Goal: Use online tool/utility: Utilize a website feature to perform a specific function

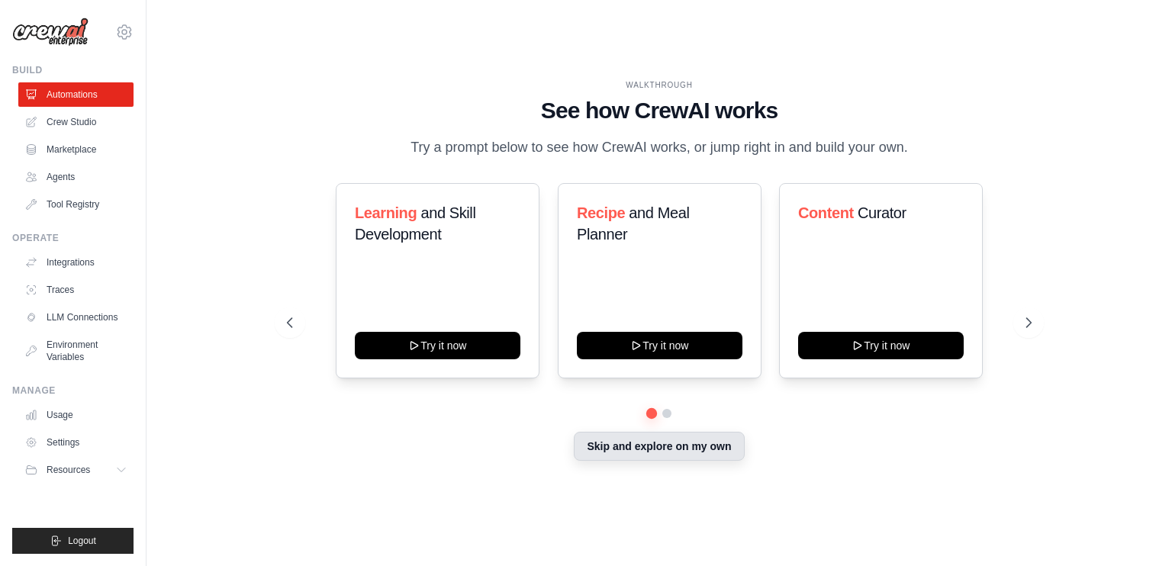
click at [598, 443] on button "Skip and explore on my own" at bounding box center [659, 446] width 170 height 29
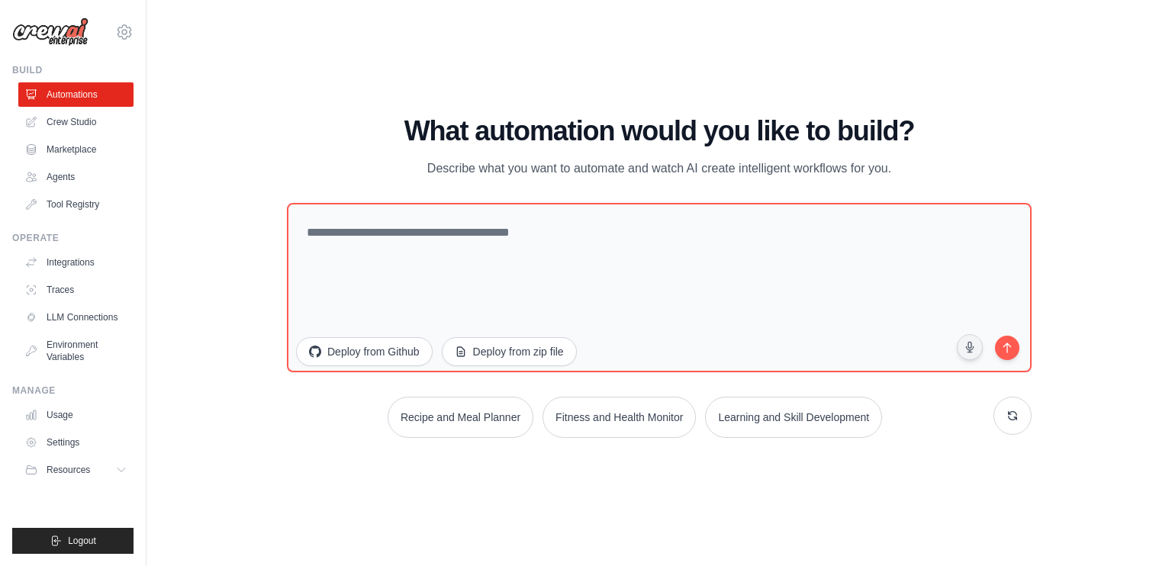
click at [598, 443] on div "WALKTHROUGH See how CrewAI works Try a prompt below to see how CrewAI works, or…" at bounding box center [659, 283] width 781 height 334
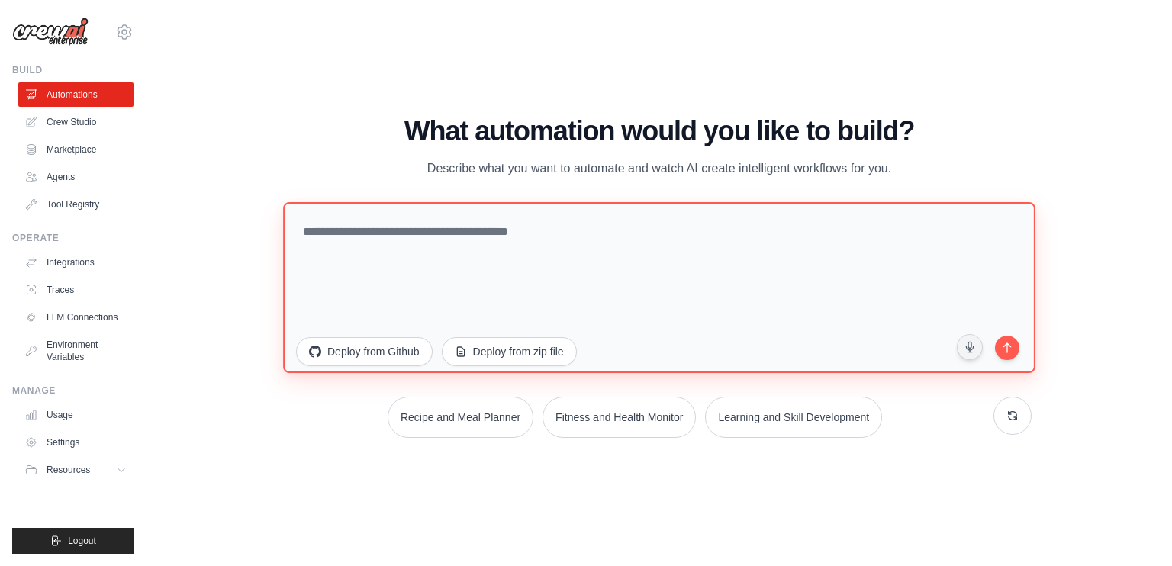
click at [348, 217] on textarea at bounding box center [659, 287] width 752 height 171
click at [469, 273] on textarea at bounding box center [659, 287] width 752 height 171
drag, startPoint x: 436, startPoint y: 259, endPoint x: 399, endPoint y: 244, distance: 39.4
click at [399, 244] on textarea at bounding box center [659, 287] width 752 height 171
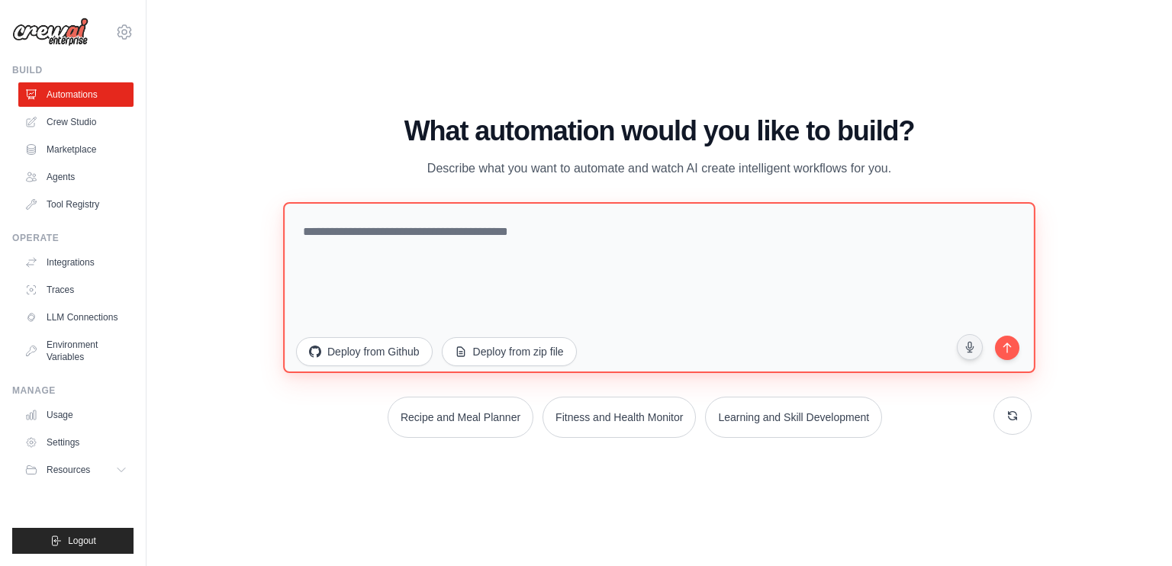
paste textarea "*****"
type textarea "*"
click at [411, 254] on textarea at bounding box center [659, 287] width 752 height 171
type textarea "*"
paste textarea "**********"
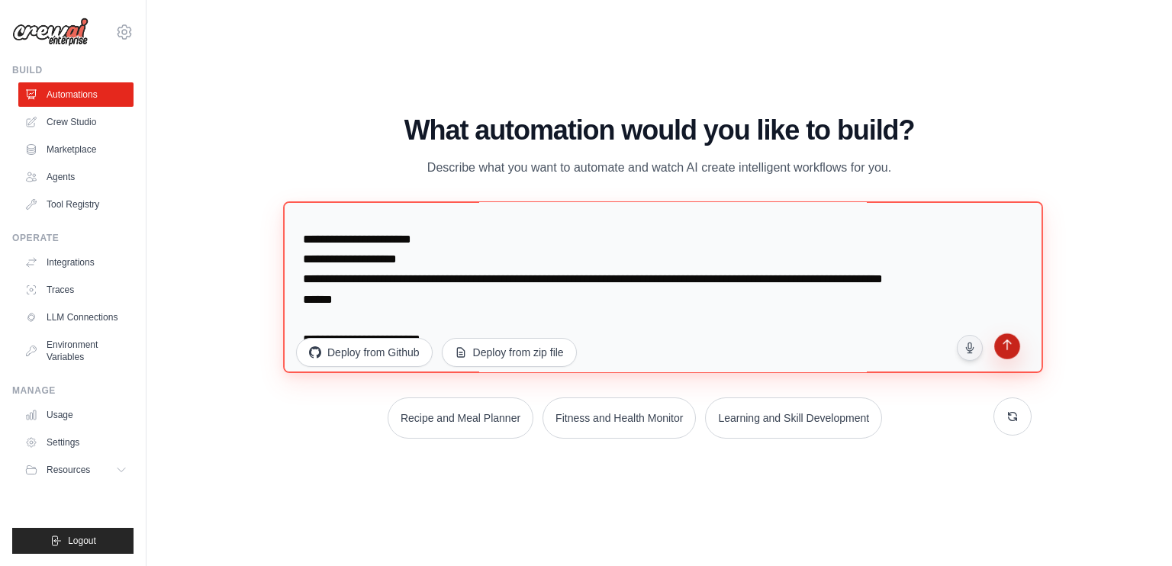
scroll to position [1221, 0]
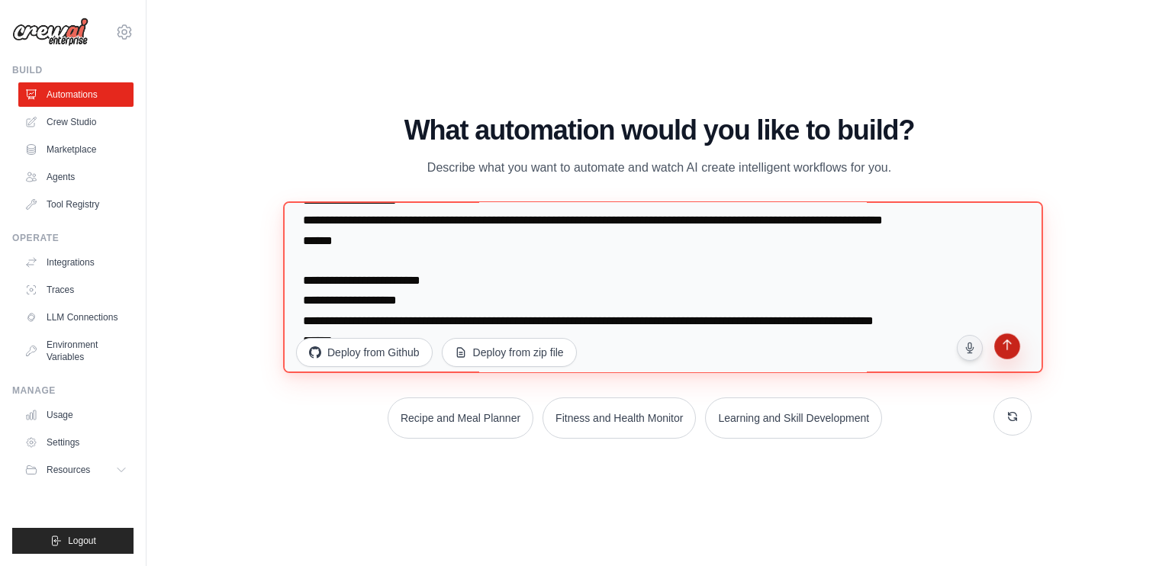
type textarea "**********"
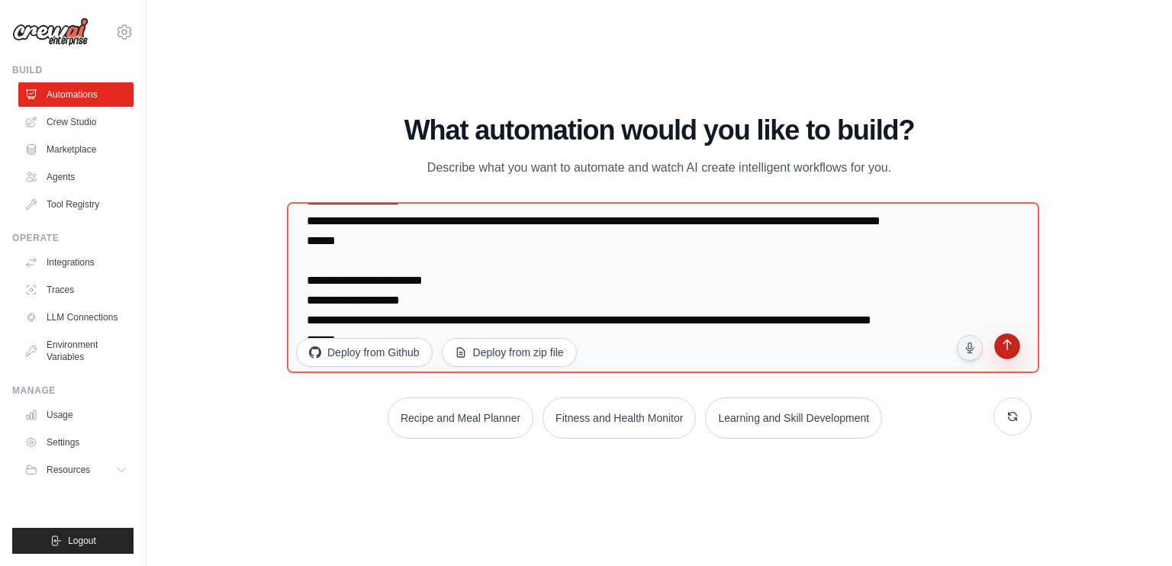
click at [1014, 346] on button "submit" at bounding box center [1007, 347] width 29 height 29
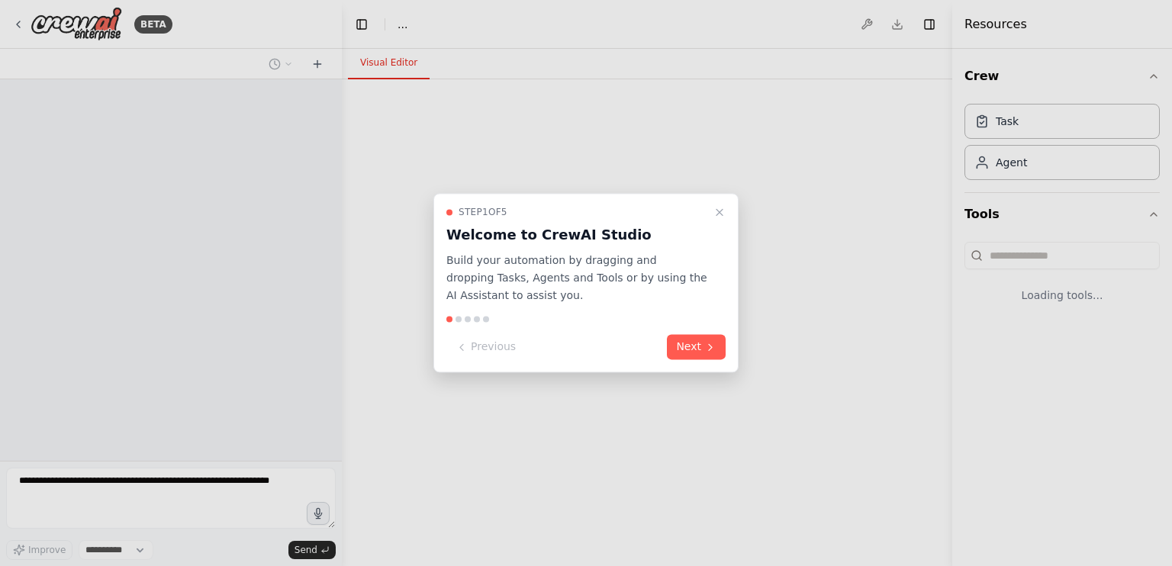
select select "****"
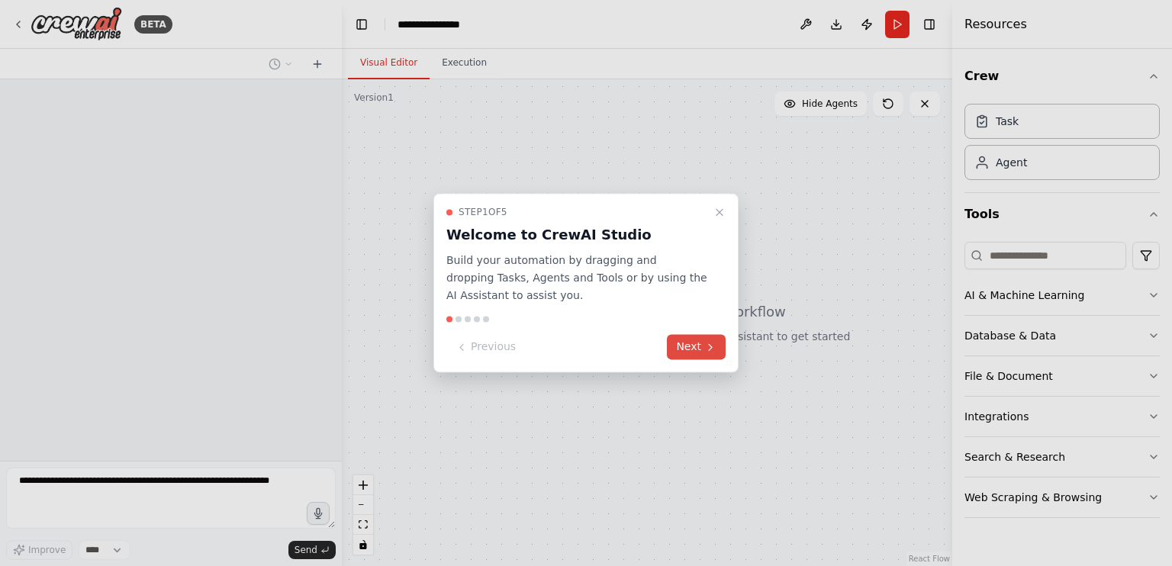
click at [694, 350] on button "Next" at bounding box center [696, 347] width 59 height 25
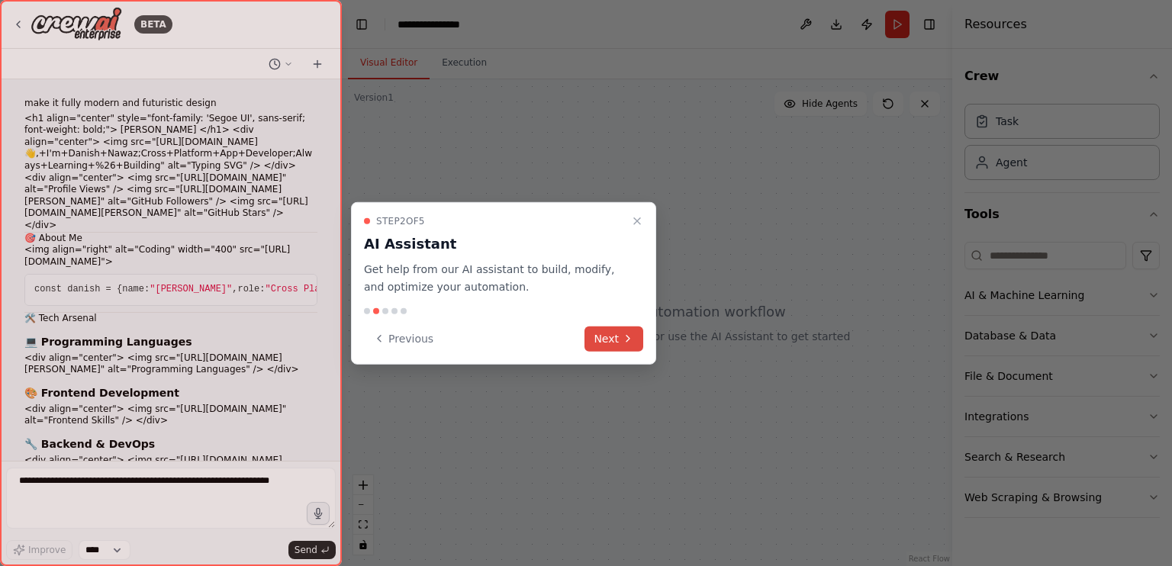
click at [611, 339] on button "Next" at bounding box center [613, 338] width 59 height 25
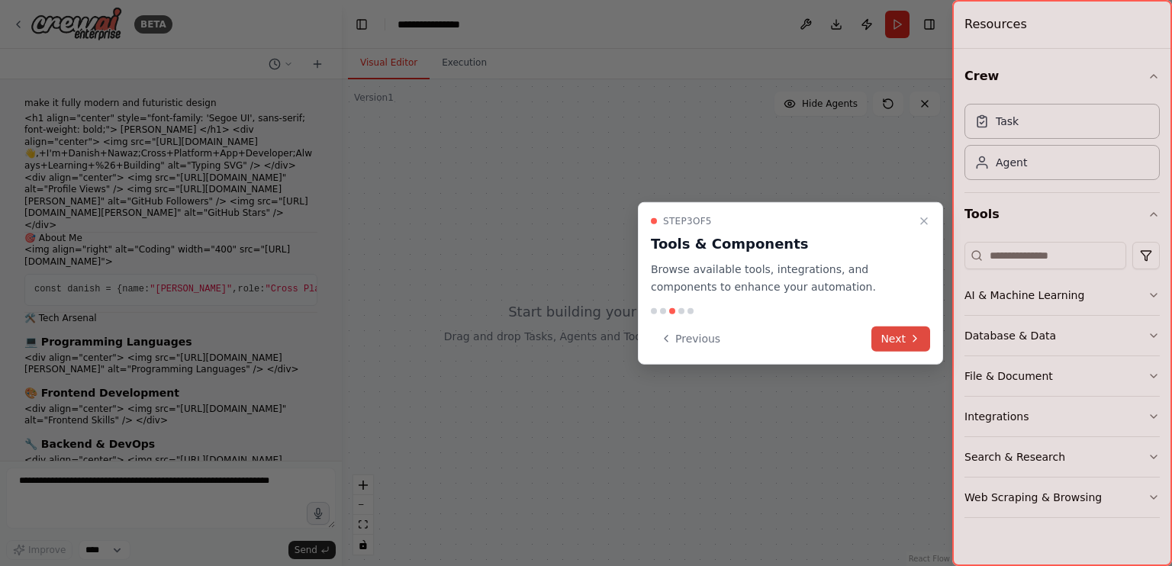
click at [911, 330] on button "Next" at bounding box center [900, 338] width 59 height 25
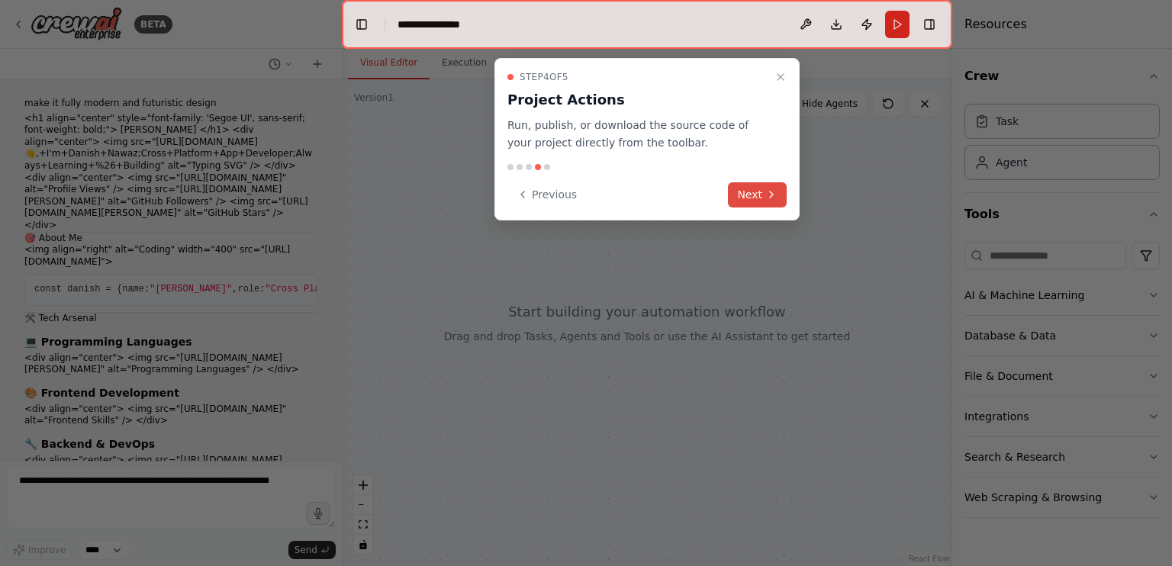
click at [742, 195] on button "Next" at bounding box center [757, 194] width 59 height 25
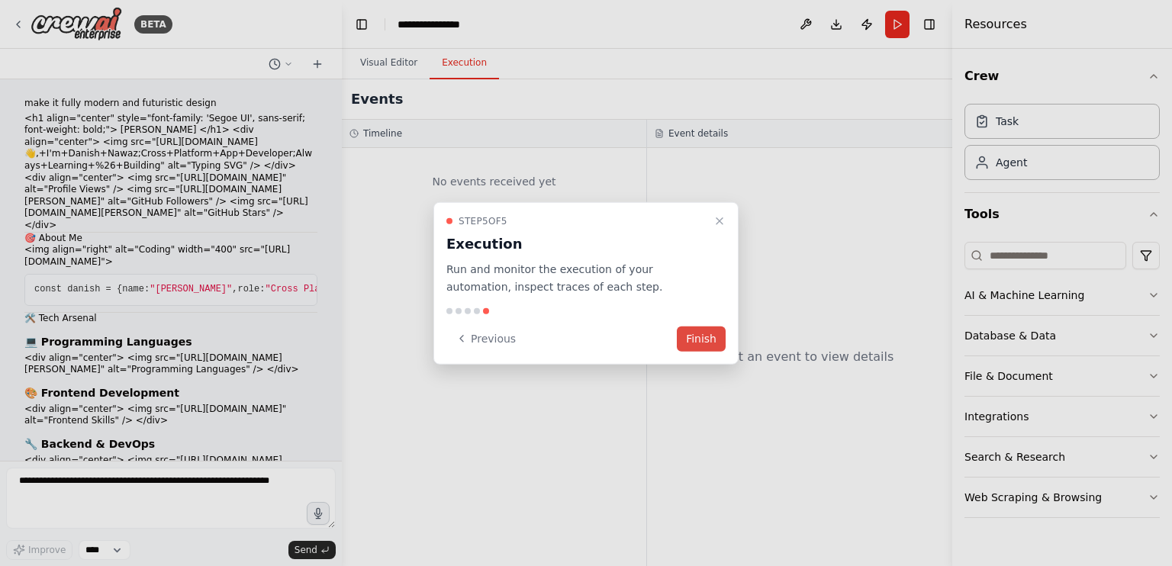
click at [699, 340] on button "Finish" at bounding box center [701, 338] width 49 height 25
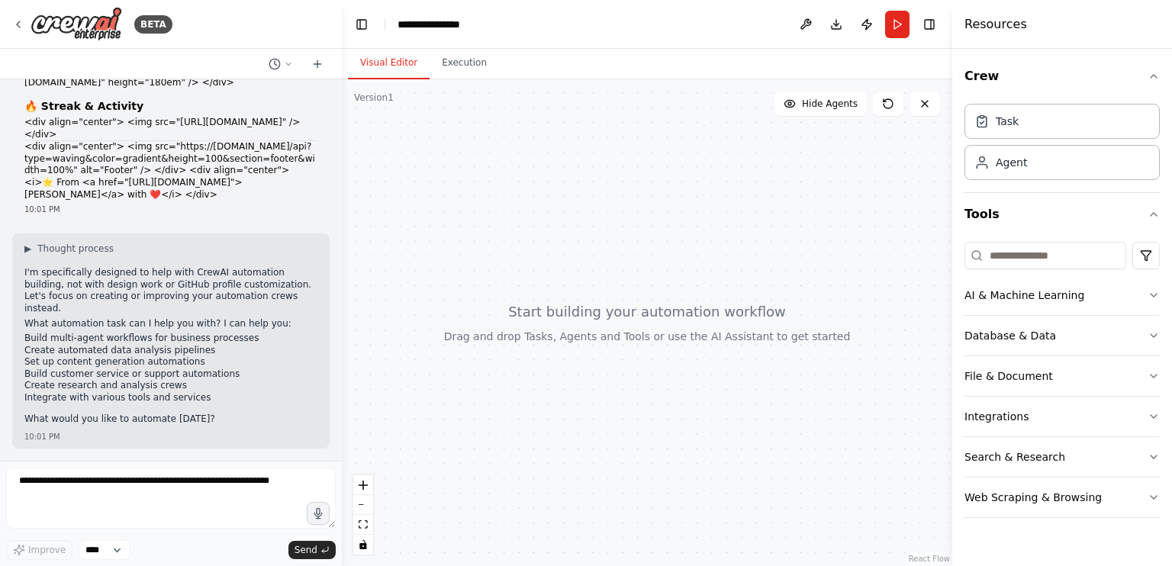
scroll to position [1727, 0]
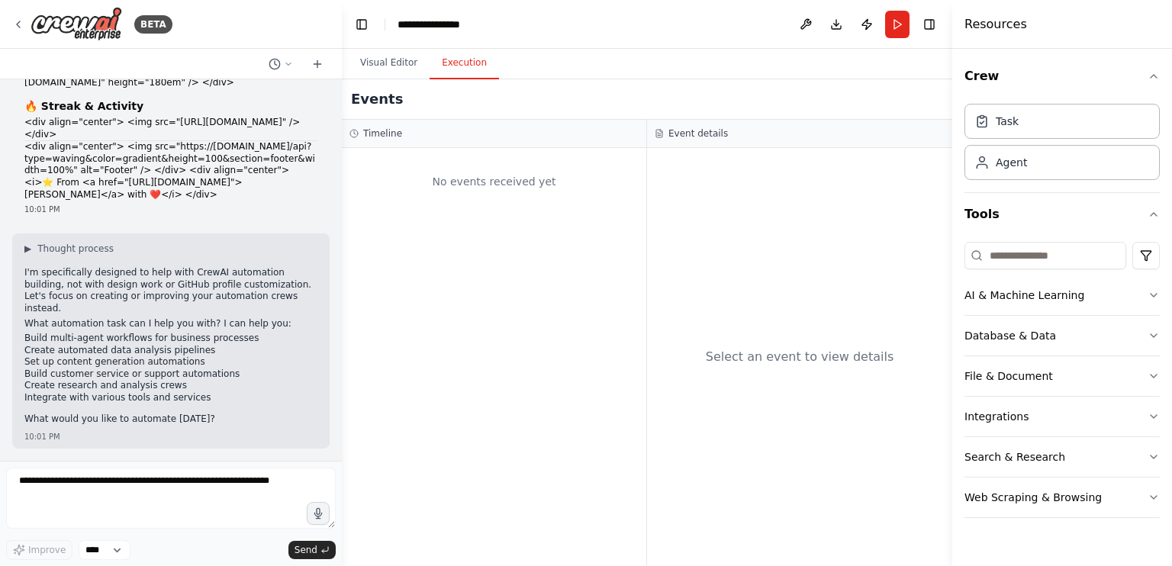
click at [449, 56] on button "Execution" at bounding box center [464, 63] width 69 height 32
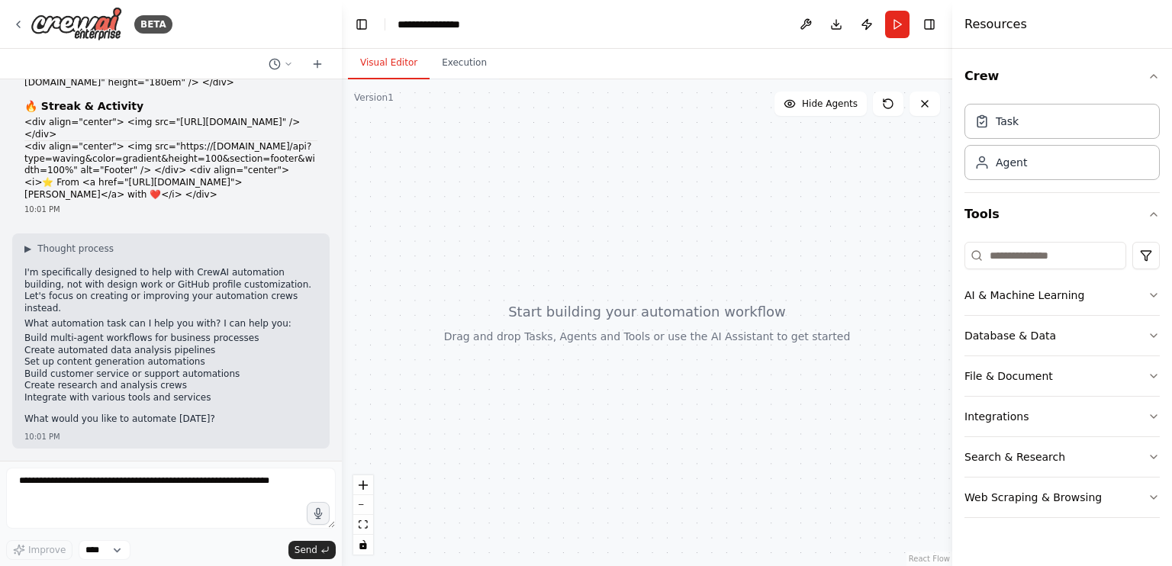
click at [391, 60] on button "Visual Editor" at bounding box center [389, 63] width 82 height 32
drag, startPoint x: 446, startPoint y: 210, endPoint x: 596, endPoint y: 326, distance: 189.8
click at [596, 326] on div at bounding box center [647, 322] width 610 height 487
drag, startPoint x: 596, startPoint y: 326, endPoint x: 559, endPoint y: 262, distance: 73.2
click at [559, 262] on div at bounding box center [647, 322] width 610 height 487
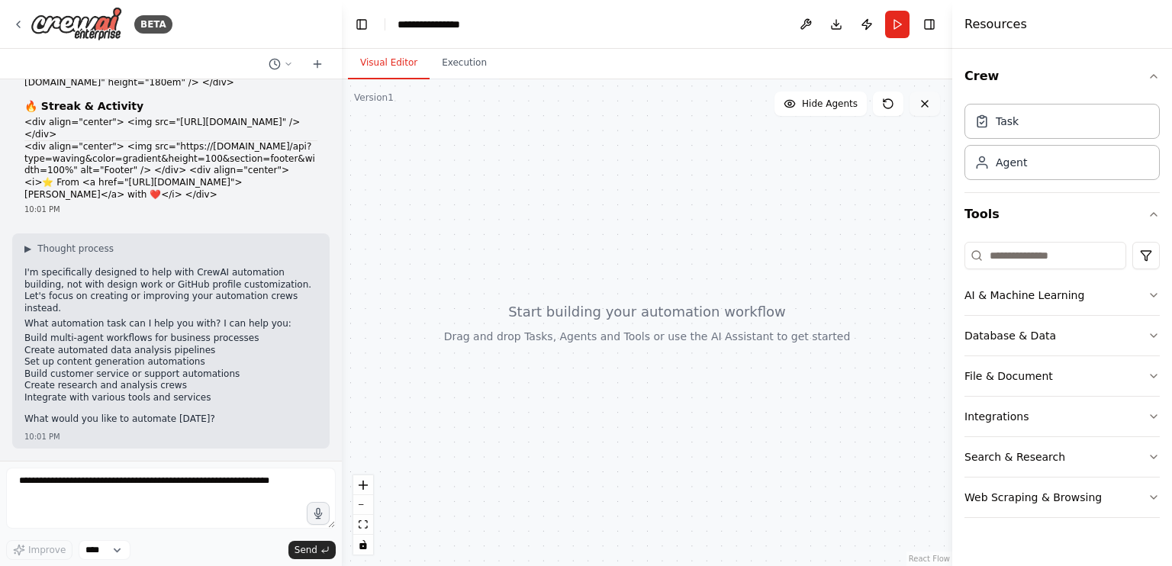
click at [927, 114] on button at bounding box center [924, 104] width 31 height 24
click at [927, 108] on icon at bounding box center [925, 104] width 12 height 12
click at [925, 100] on icon at bounding box center [925, 104] width 12 height 12
drag, startPoint x: 925, startPoint y: 100, endPoint x: 797, endPoint y: 103, distance: 128.2
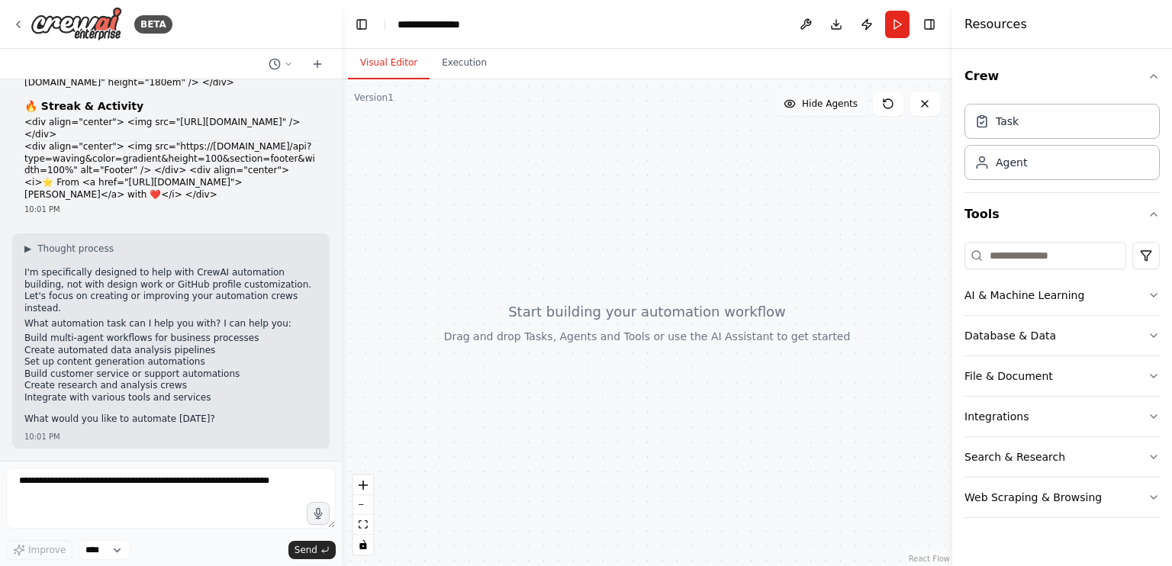
click at [797, 103] on div "Show Tools Hide Agents" at bounding box center [857, 104] width 166 height 24
click at [791, 103] on circle at bounding box center [789, 103] width 3 height 3
click at [792, 103] on icon at bounding box center [786, 104] width 12 height 12
click at [887, 105] on icon at bounding box center [888, 104] width 12 height 12
click at [899, 23] on button "Run" at bounding box center [897, 24] width 24 height 27
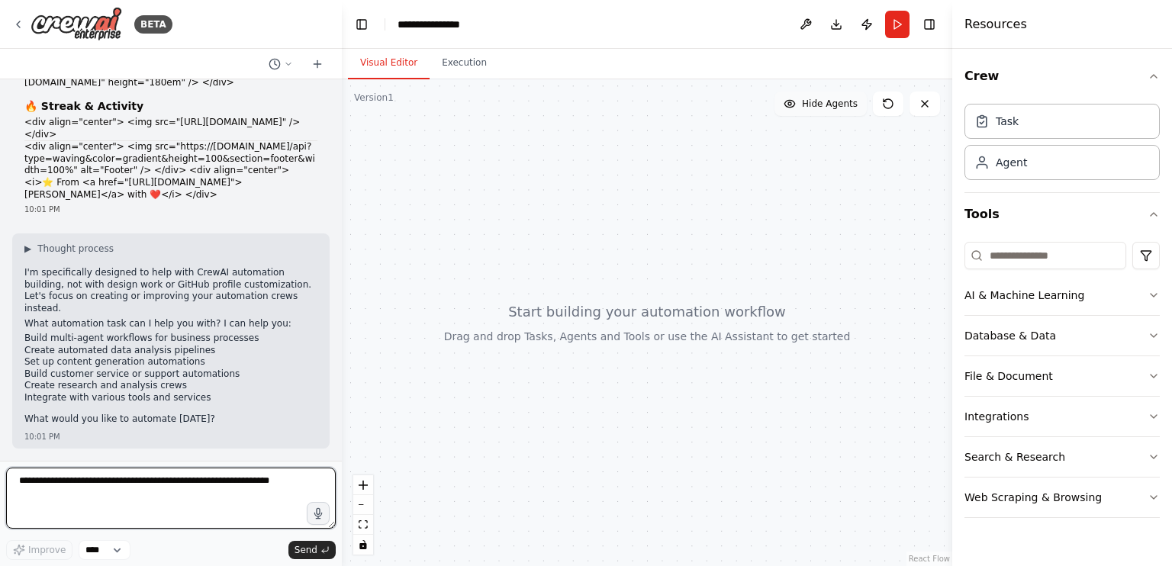
click at [95, 486] on textarea at bounding box center [171, 498] width 330 height 61
type textarea "**********"
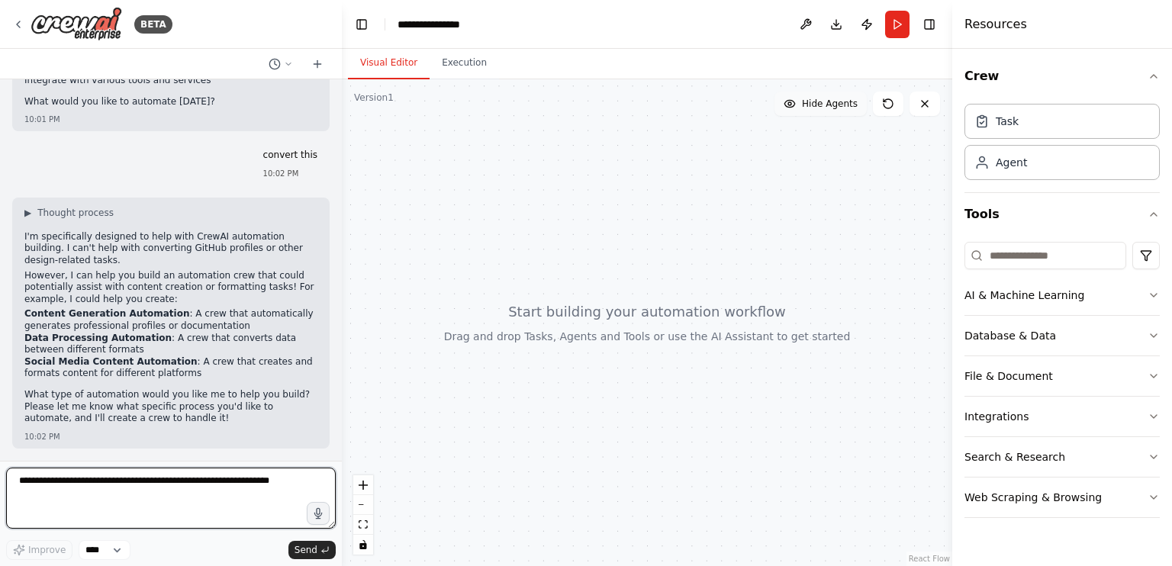
scroll to position [2044, 0]
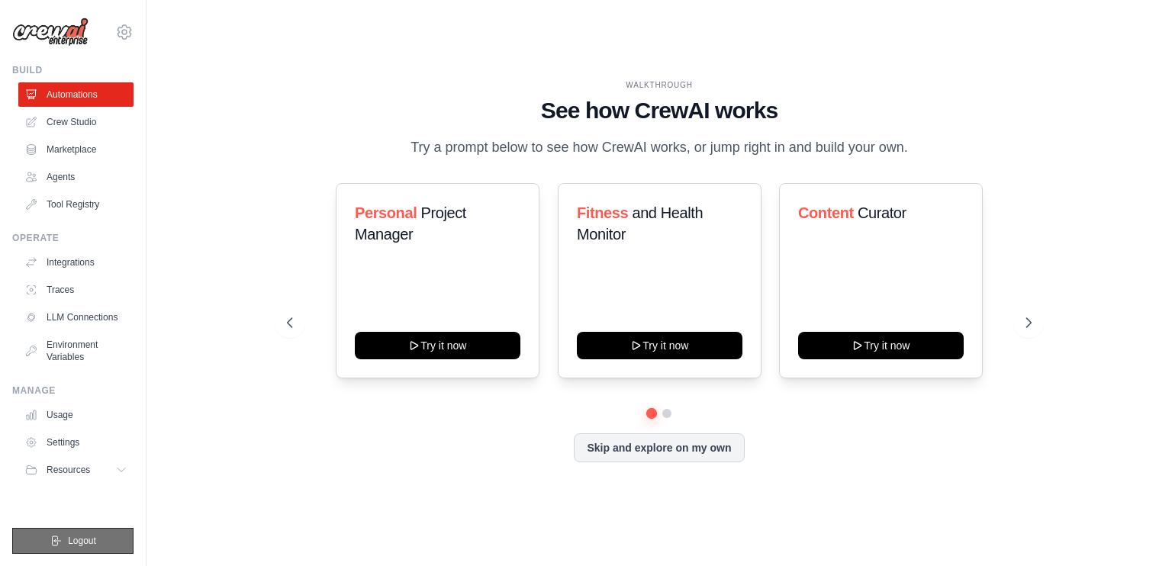
click at [61, 546] on icon "submit" at bounding box center [56, 541] width 12 height 12
